Goal: Find specific page/section: Find specific page/section

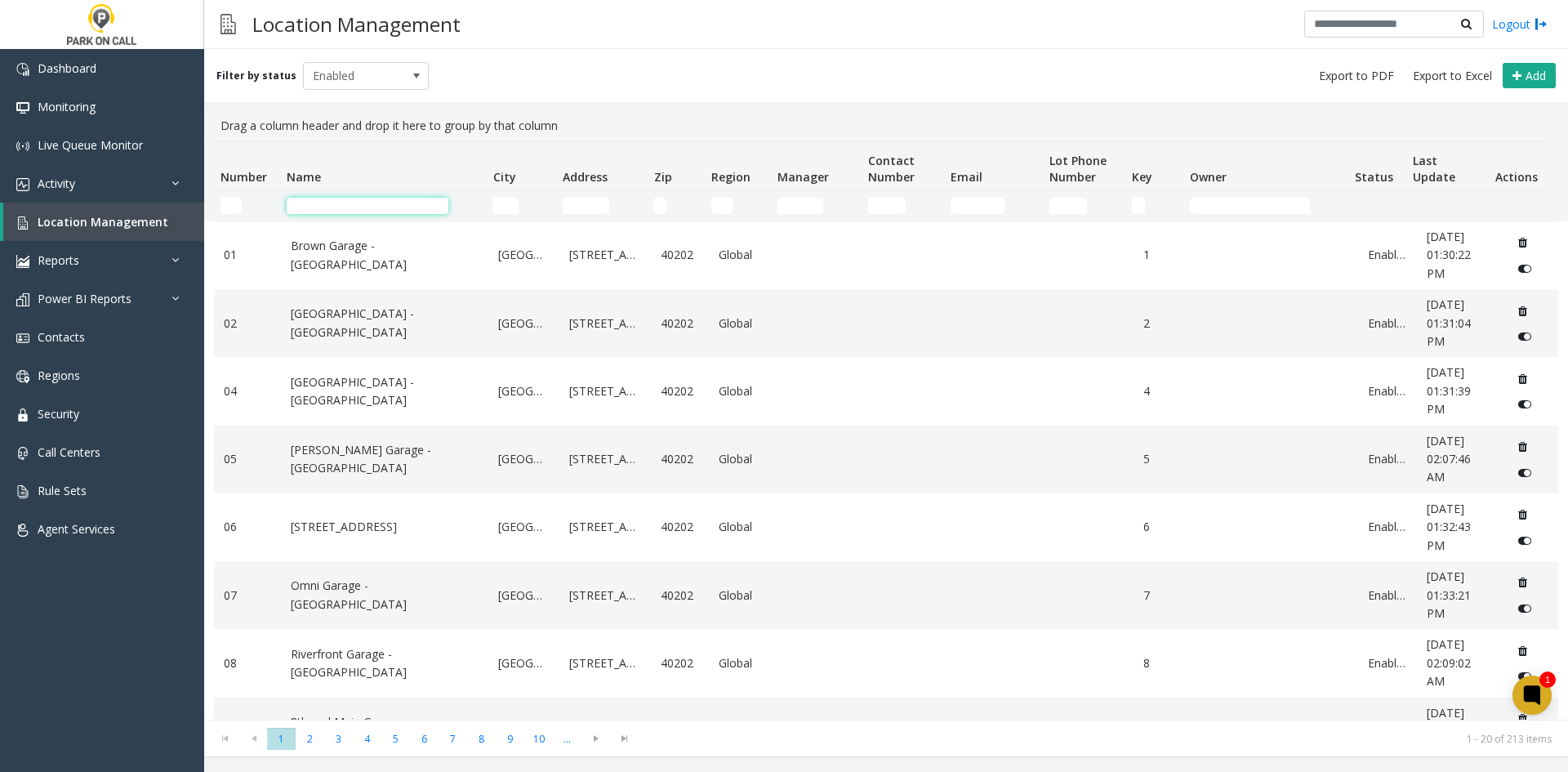
click at [418, 204] on input "Name Filter" at bounding box center [367, 205] width 161 height 17
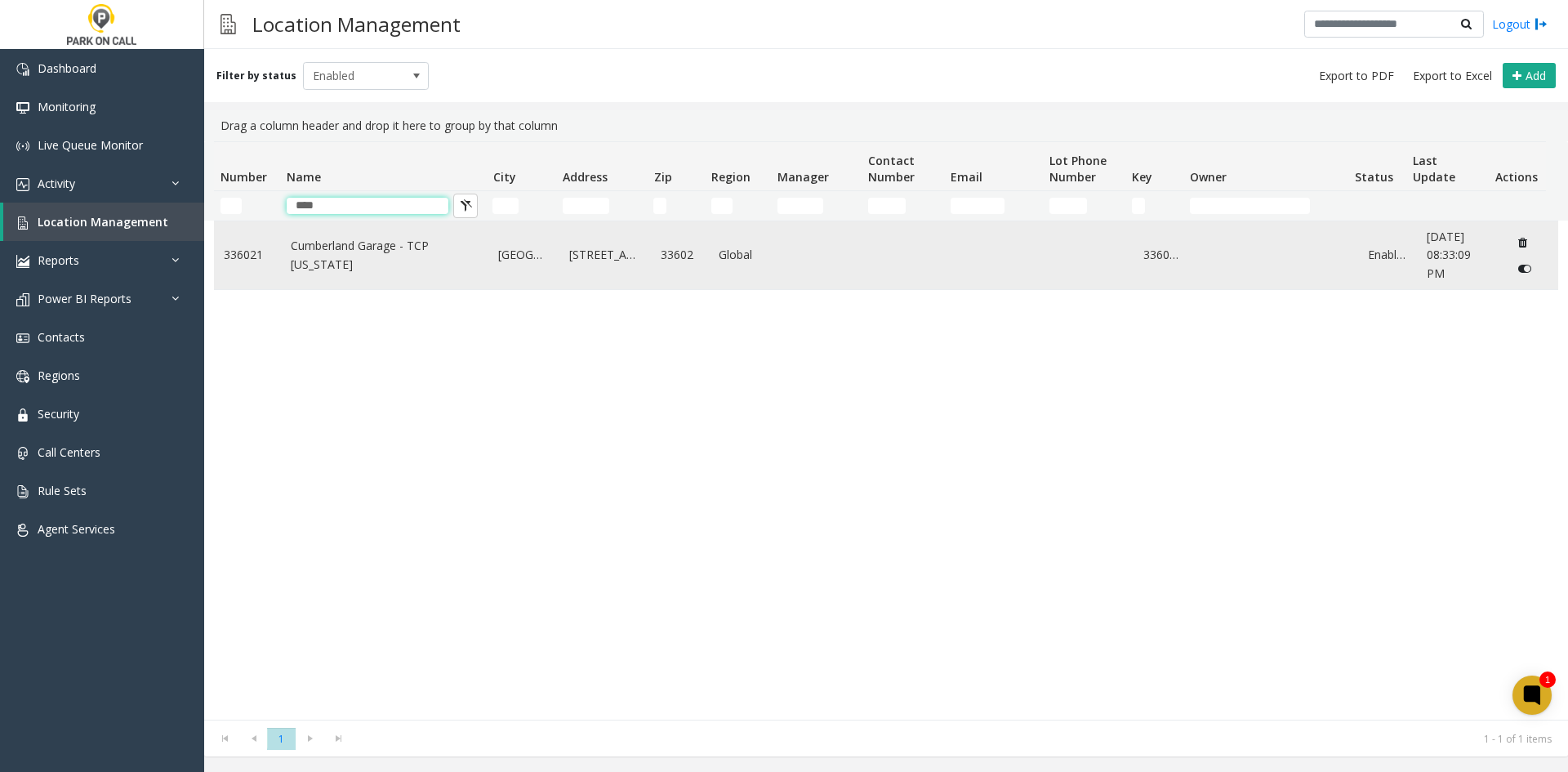
type input "****"
click at [442, 249] on link "Cumberland Garage - TCP [US_STATE]" at bounding box center [385, 255] width 189 height 37
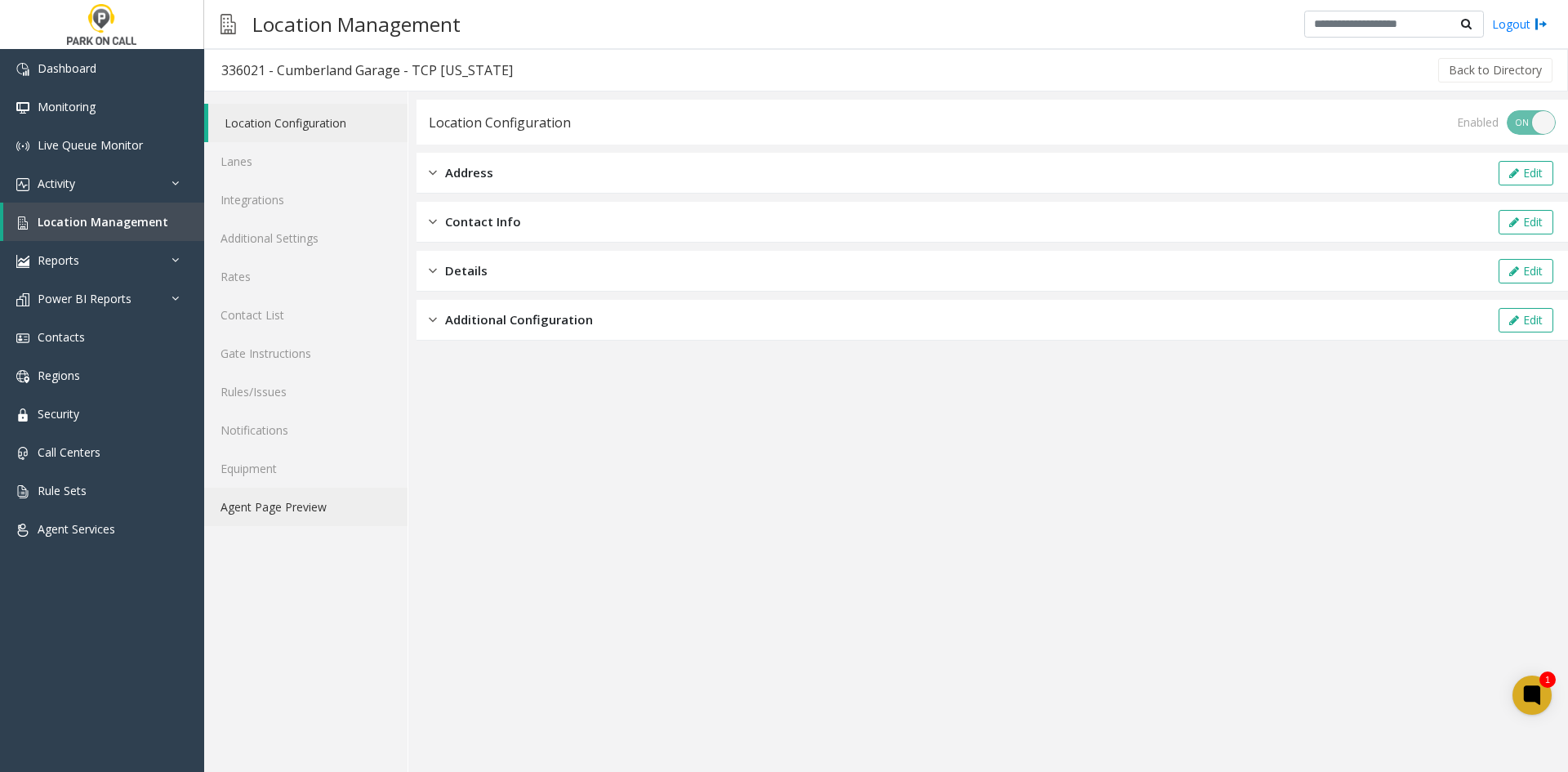
click at [316, 510] on link "Agent Page Preview" at bounding box center [306, 507] width 203 height 39
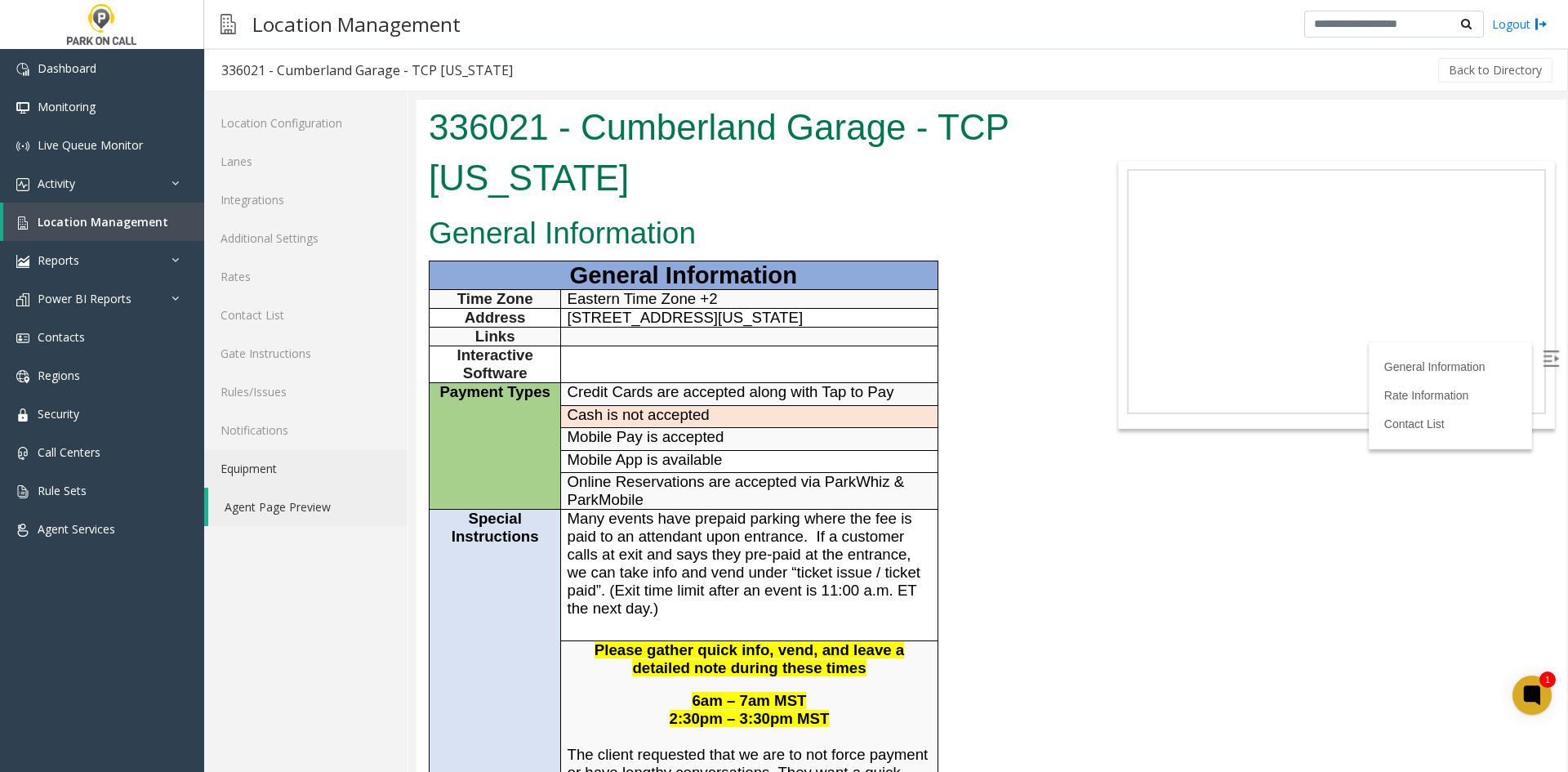
scroll to position [409, 0]
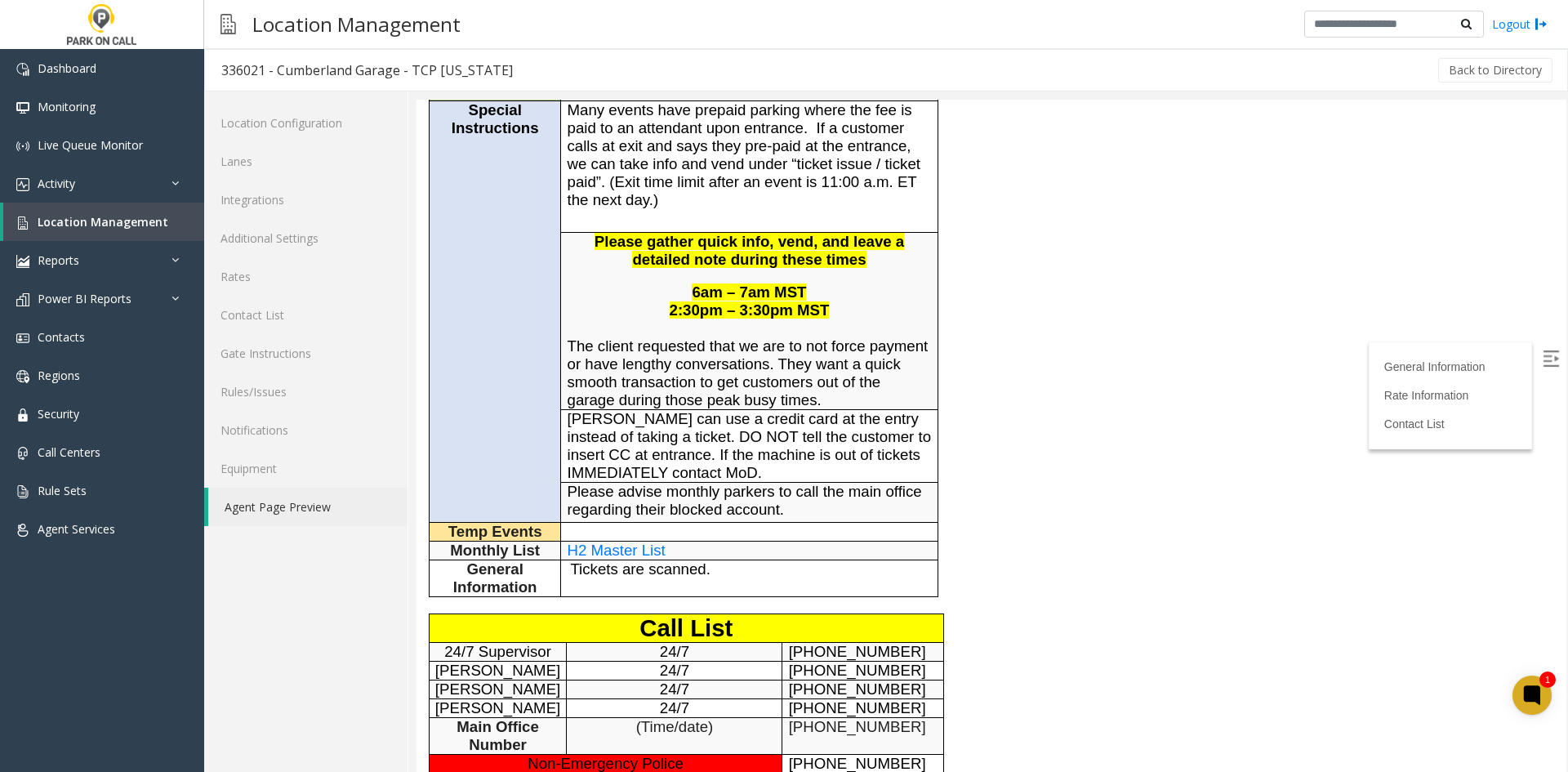
click at [603, 559] on span "H2 Master List" at bounding box center [617, 550] width 98 height 18
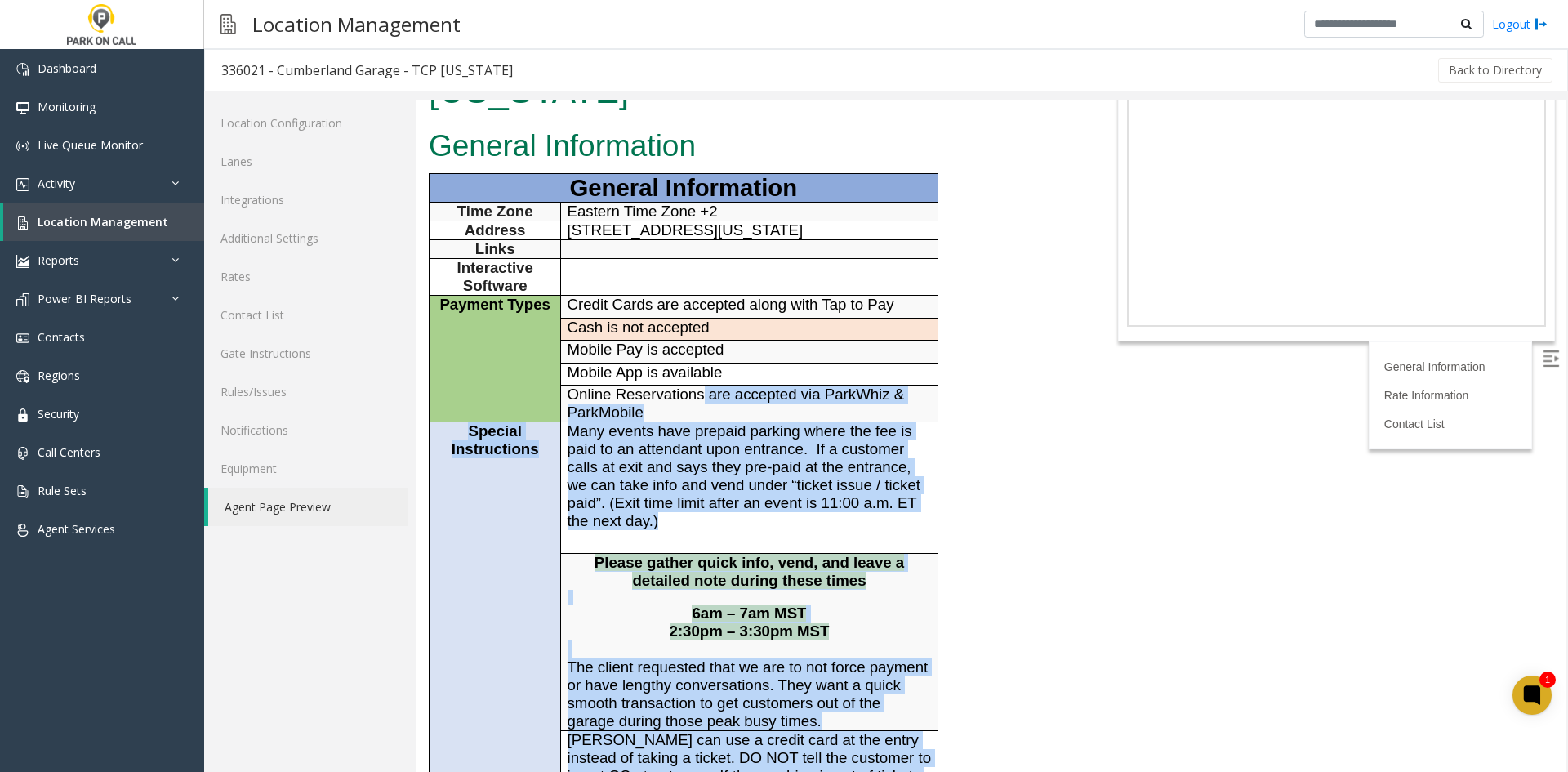
scroll to position [82, 0]
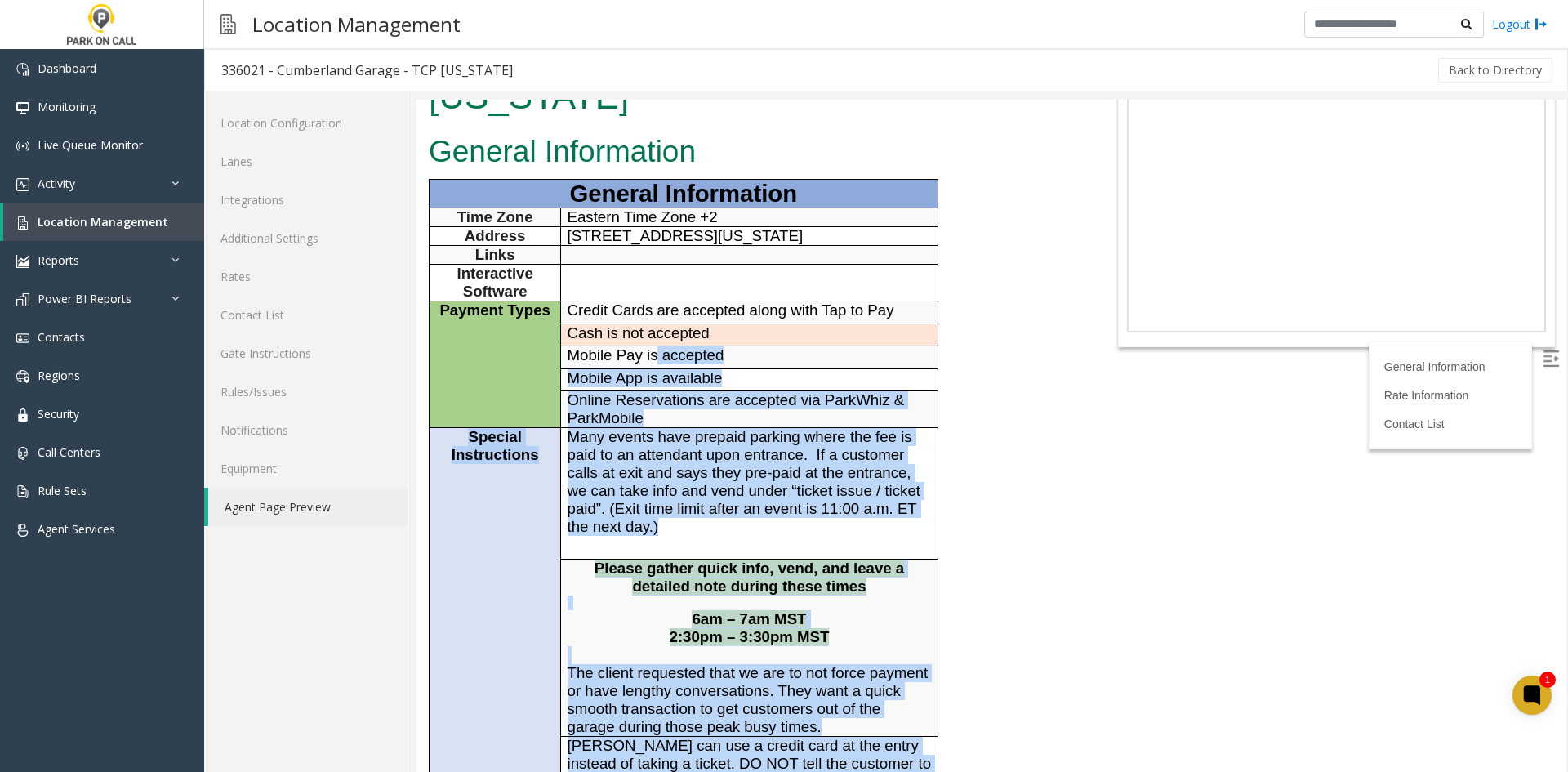
drag, startPoint x: 887, startPoint y: 539, endPoint x: 655, endPoint y: 381, distance: 280.7
click at [655, 381] on tbody "General Information Time Zone Eastern Time Zone +2 Address [STREET_ADDRESS][US_…" at bounding box center [684, 552] width 509 height 744
click at [655, 363] on span "Mobile Pay is accepted" at bounding box center [645, 355] width 157 height 18
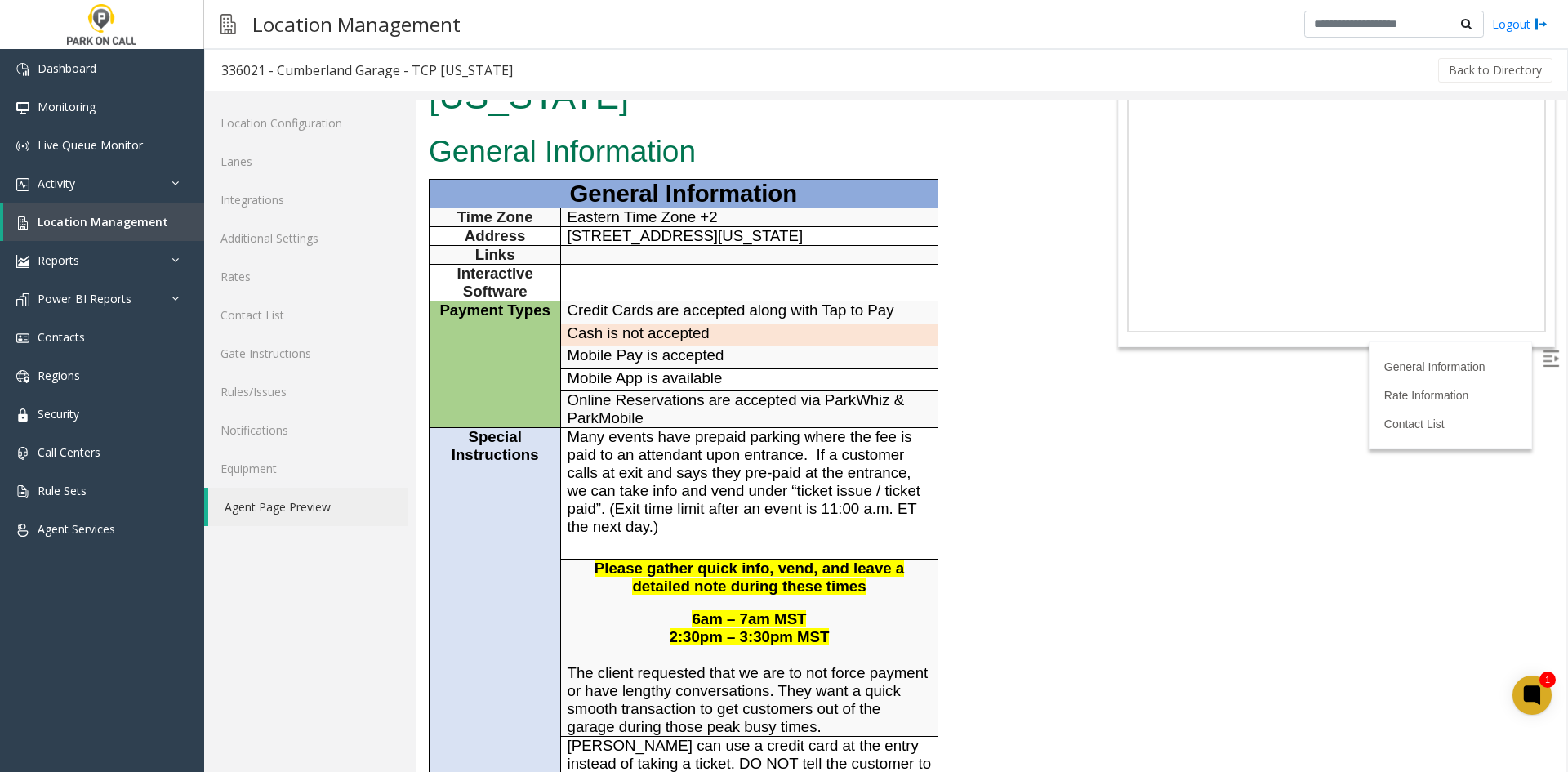
click at [576, 319] on p "Credit Cards are accepted along with Tap to Pay" at bounding box center [749, 311] width 364 height 18
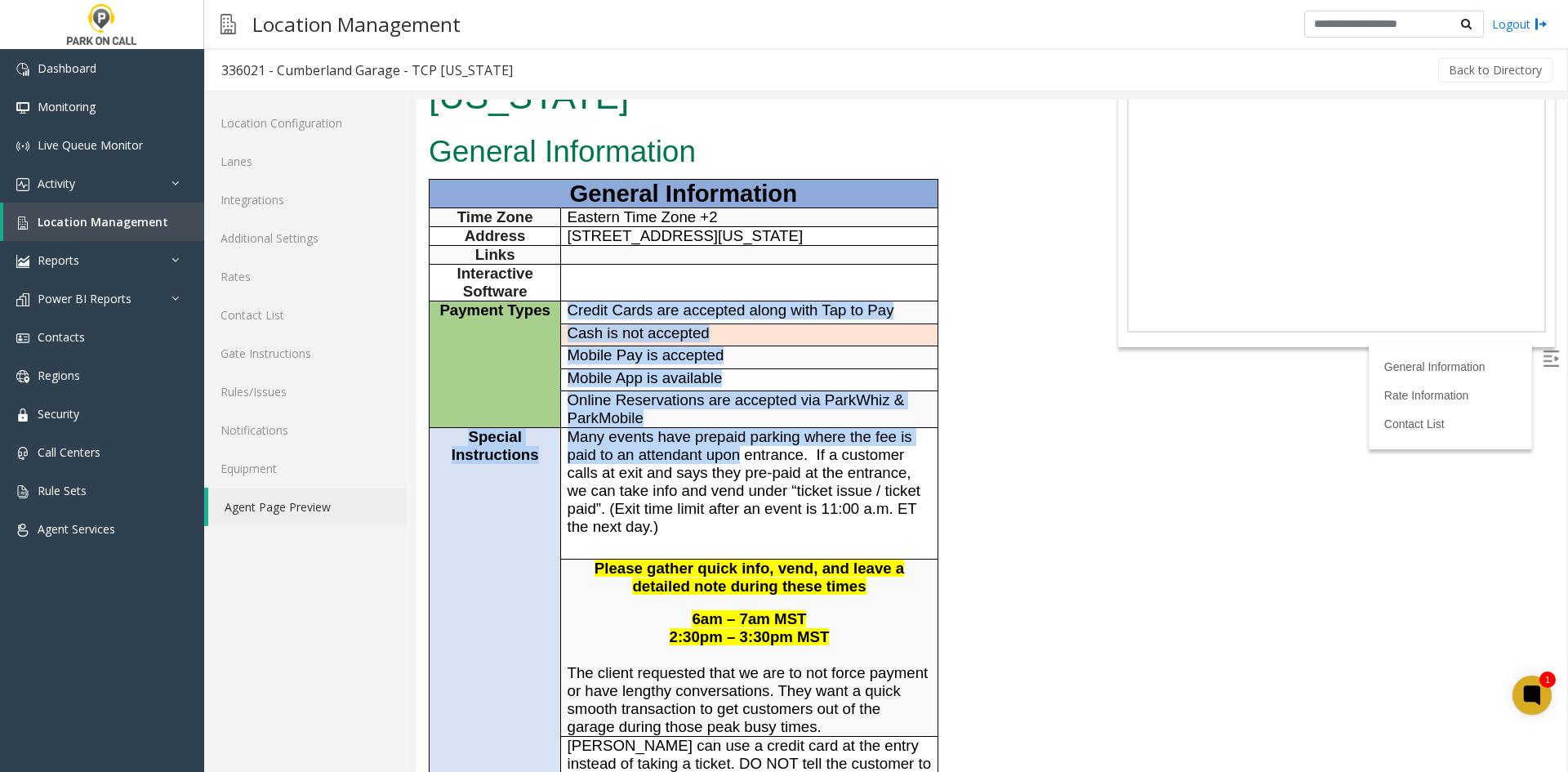
drag, startPoint x: 576, startPoint y: 338, endPoint x: 732, endPoint y: 492, distance: 219.2
click at [728, 491] on tbody "General Information Time Zone Eastern Time Zone +2 Address [STREET_ADDRESS][US_…" at bounding box center [684, 552] width 509 height 744
click at [732, 491] on span "Many events have prepaid parking where the fee is paid to an attendant upon ent…" at bounding box center [744, 482] width 353 height 107
click at [889, 456] on span "Many events have prepaid parking where the fee is paid to an attendant upon ent…" at bounding box center [744, 482] width 353 height 107
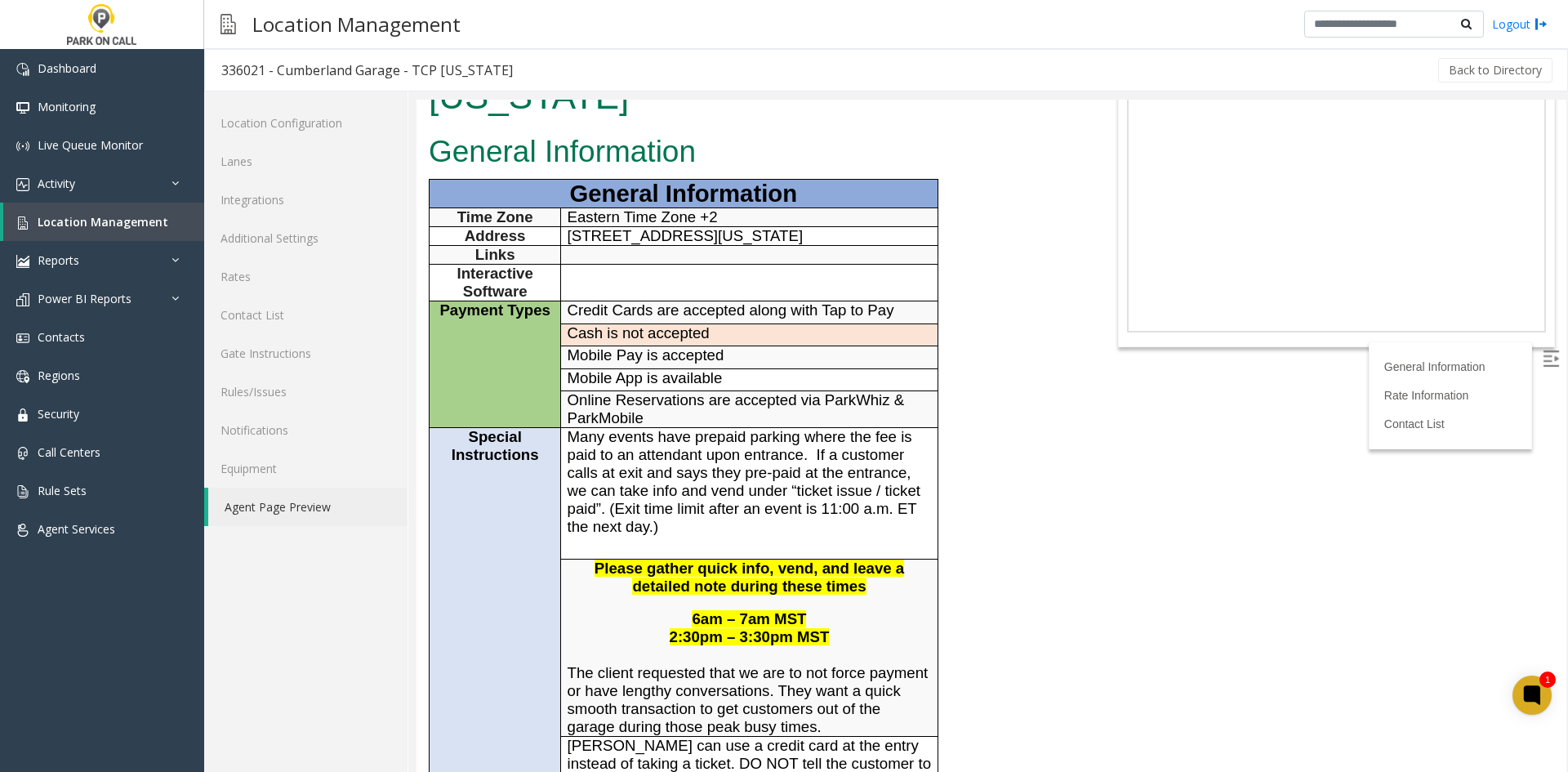
click at [856, 647] on p "6am – 7am MST 2:30pm – 3:30pm MST" at bounding box center [749, 628] width 364 height 36
drag, startPoint x: 854, startPoint y: 656, endPoint x: 578, endPoint y: 589, distance: 284.0
click at [578, 589] on td "Please gather quick info, vend, and leave a detailed note during these times 6a…" at bounding box center [749, 648] width 376 height 177
copy td "Please gather quick info, vend, and leave a detailed note during these times 6a…"
click at [1078, 571] on div "General Information General Information Time Zone Eastern Time Zone +2 Address …" at bounding box center [752, 742] width 671 height 1230
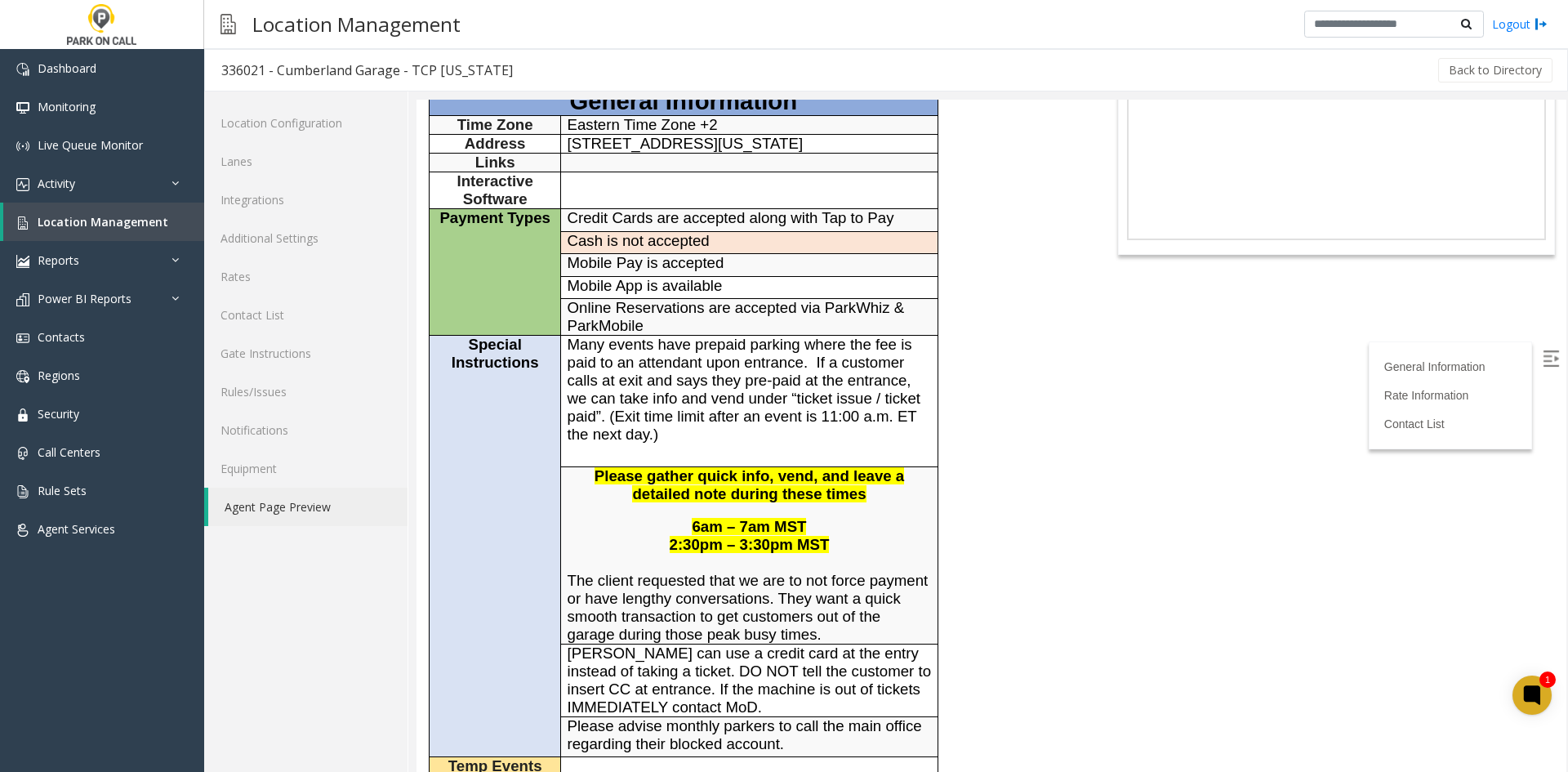
scroll to position [163, 0]
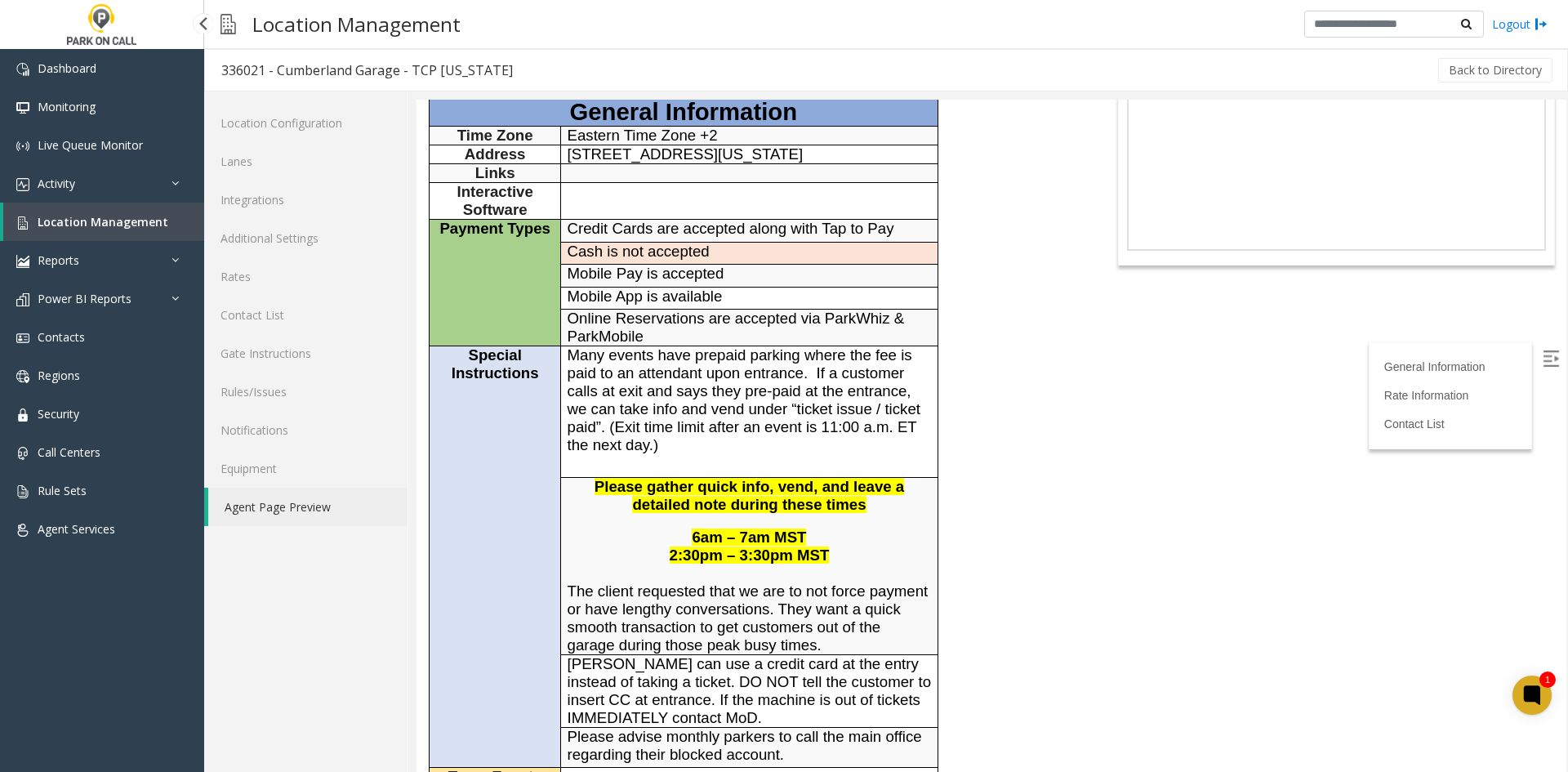
click at [119, 219] on span "Location Management" at bounding box center [103, 222] width 131 height 16
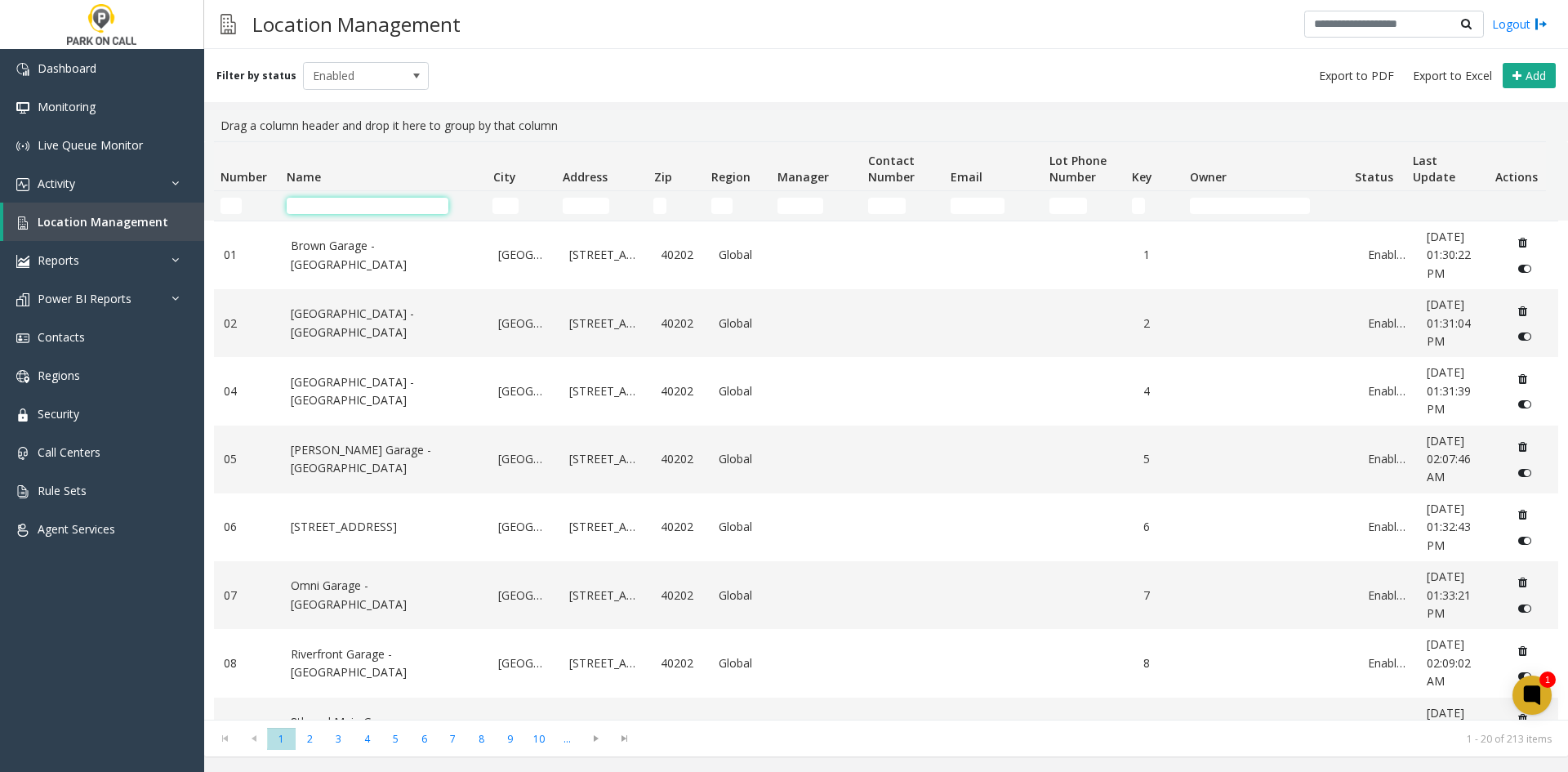
click at [371, 205] on input "Name Filter" at bounding box center [367, 205] width 161 height 17
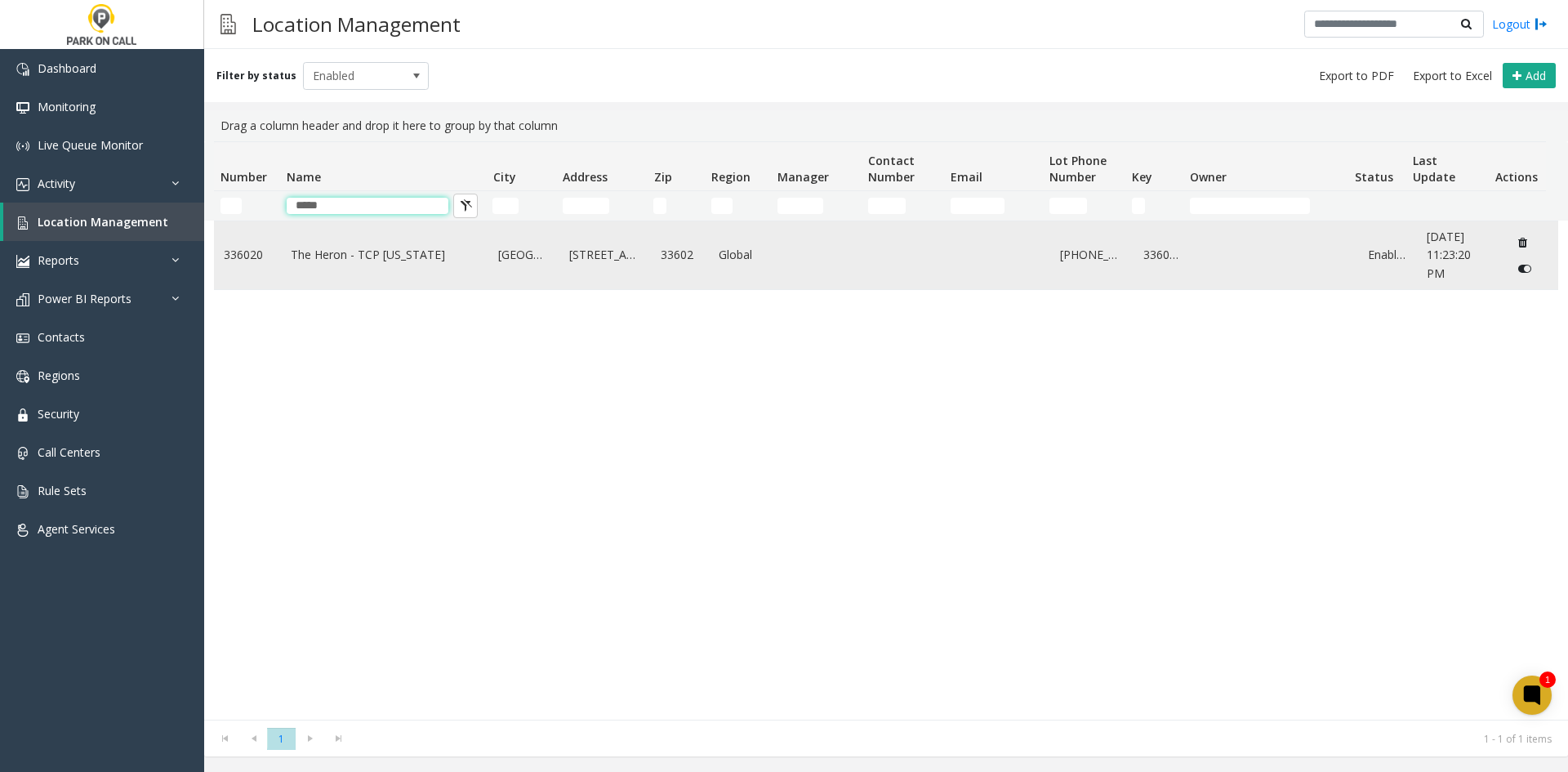
type input "*****"
click at [343, 261] on link "The Heron - TCP [US_STATE]" at bounding box center [385, 254] width 189 height 18
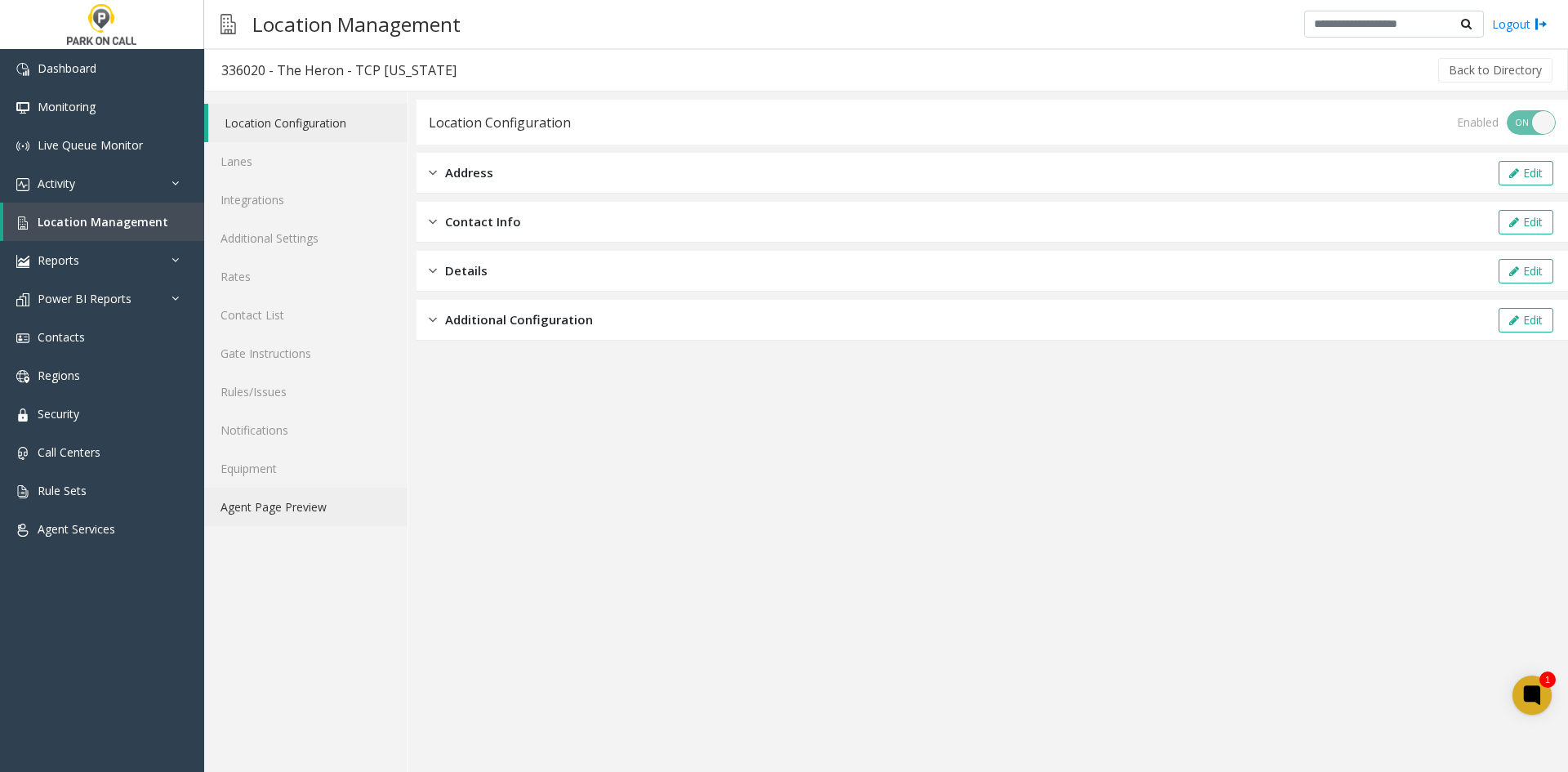
click at [335, 507] on link "Agent Page Preview" at bounding box center [306, 507] width 203 height 39
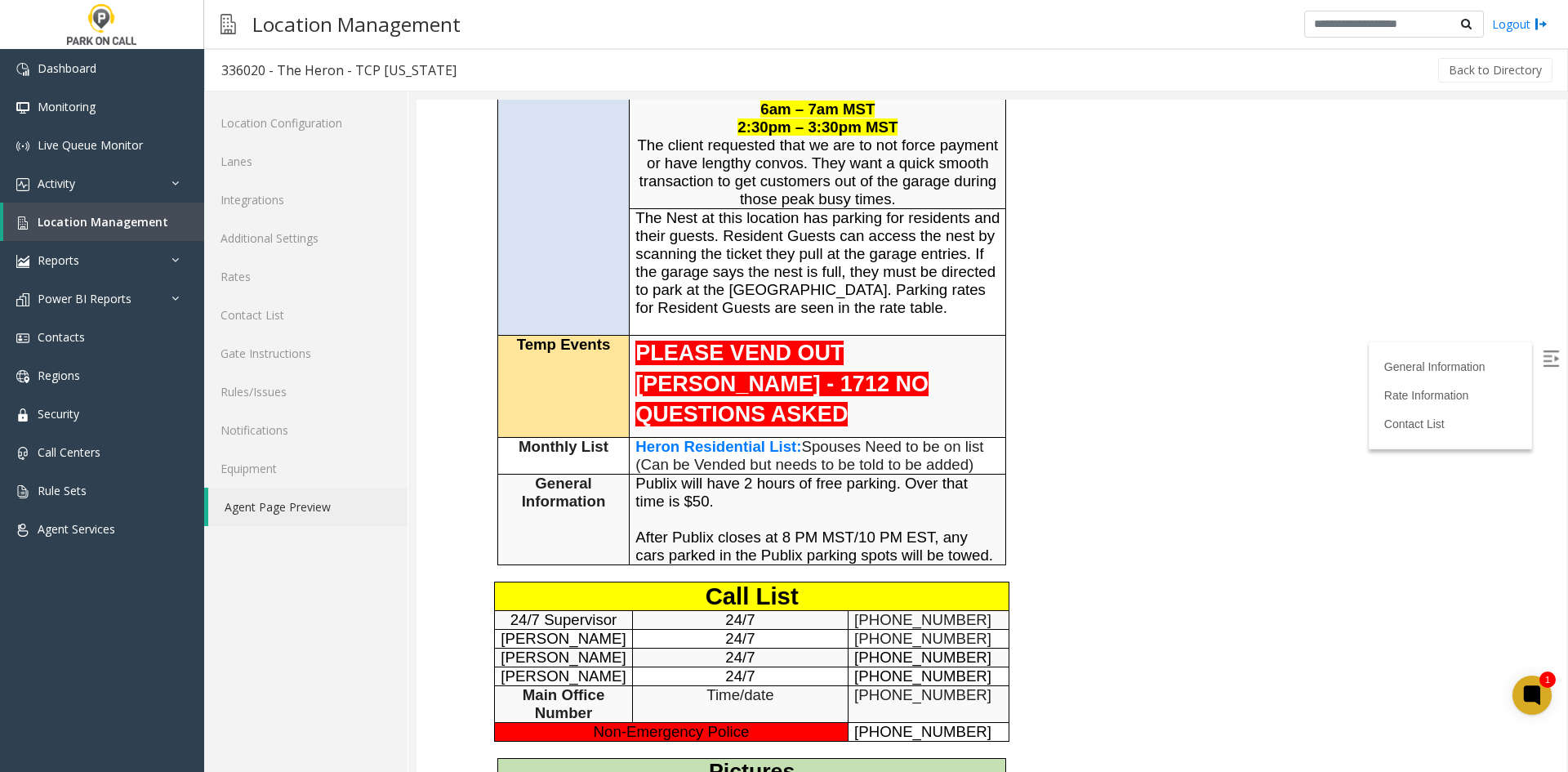
scroll to position [572, 0]
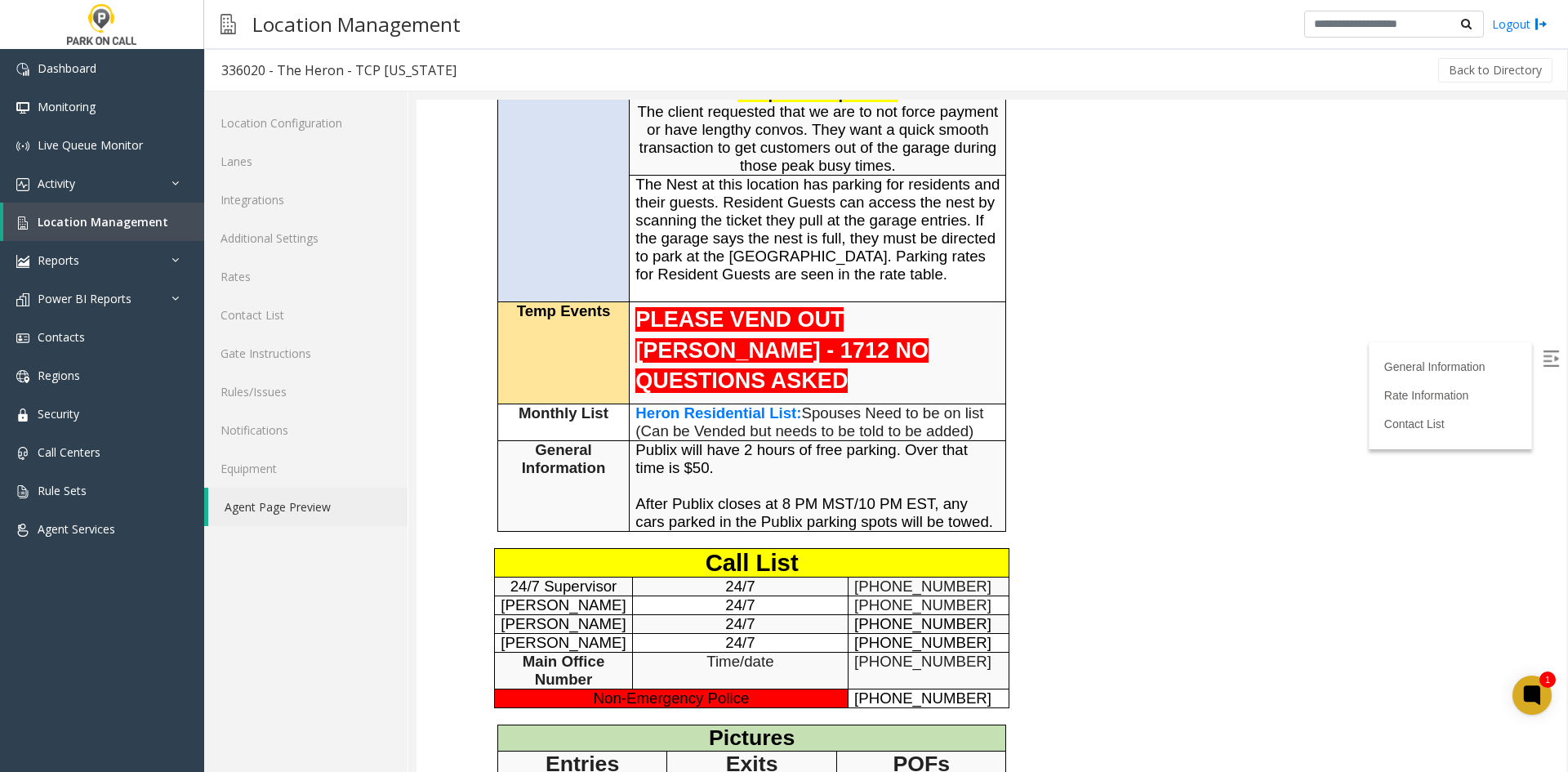
click at [700, 422] on span "Heron Residential List" at bounding box center [716, 413] width 160 height 18
